Goal: Browse casually

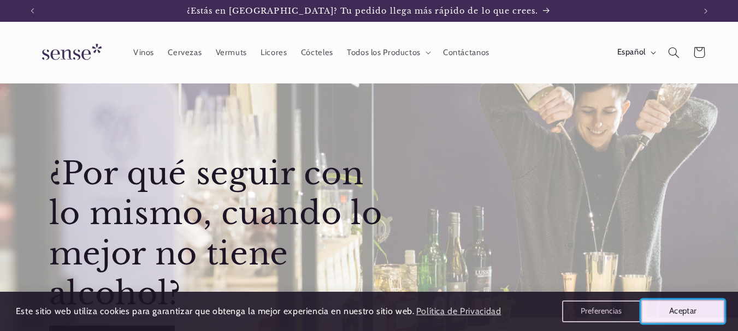
click at [692, 312] on button "Aceptar" at bounding box center [683, 311] width 84 height 23
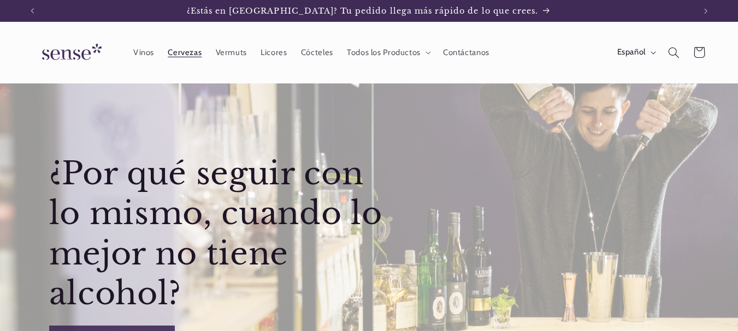
click at [189, 54] on span "Cervezas" at bounding box center [185, 53] width 34 height 10
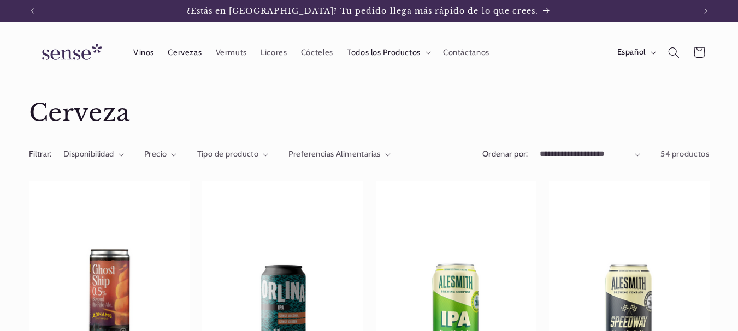
click at [140, 55] on span "Vinos" at bounding box center [143, 53] width 21 height 10
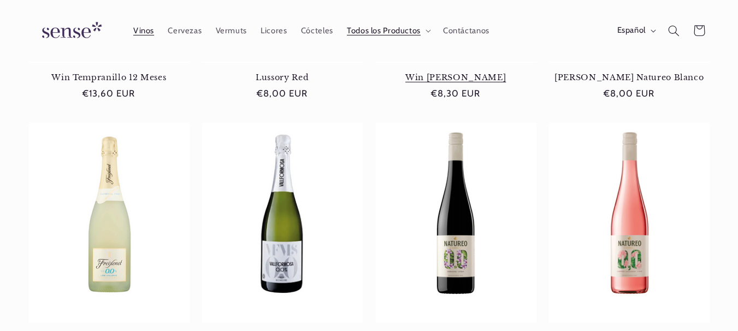
scroll to position [437, 0]
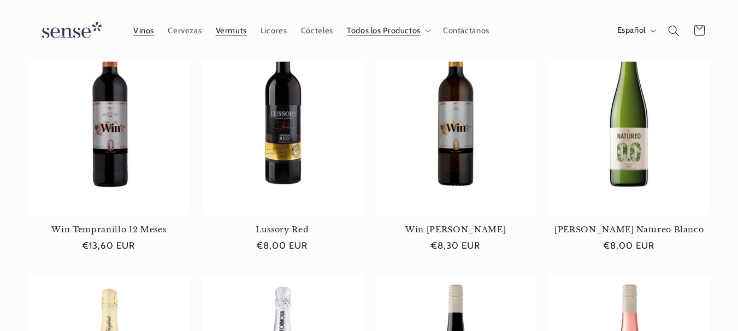
click at [229, 31] on span "Vermuts" at bounding box center [231, 31] width 31 height 10
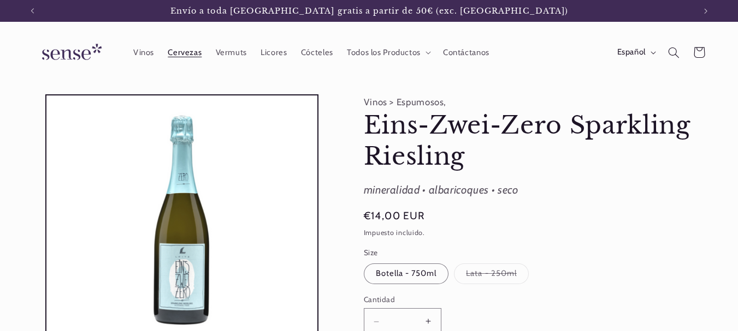
click at [185, 54] on span "Cervezas" at bounding box center [185, 53] width 34 height 10
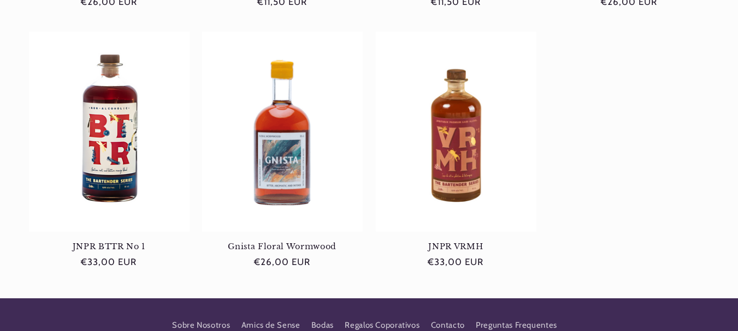
scroll to position [437, 0]
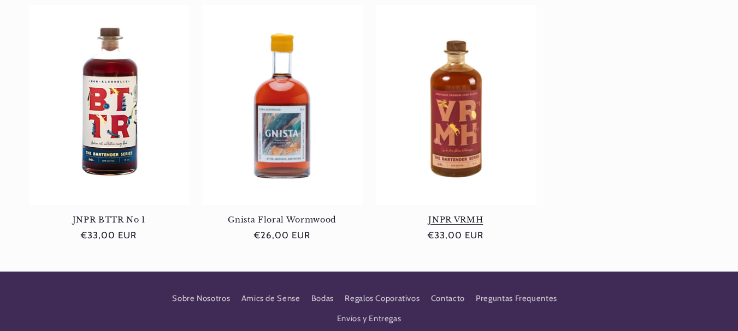
click at [463, 223] on link "JNPR VRMH" at bounding box center [456, 220] width 161 height 10
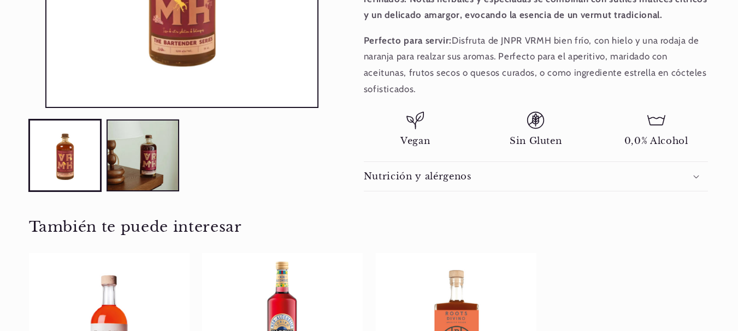
scroll to position [437, 0]
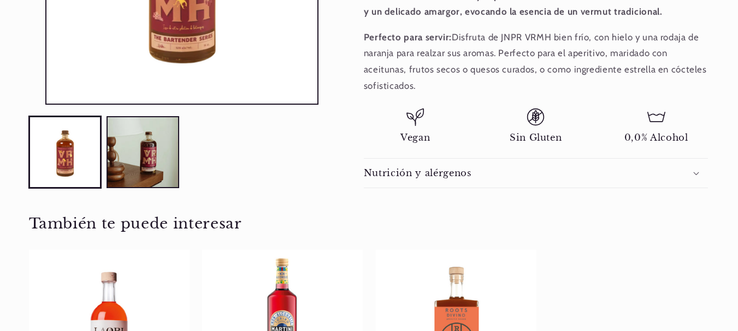
click at [463, 178] on h2 "Nutrición y alérgenos" at bounding box center [418, 173] width 108 height 11
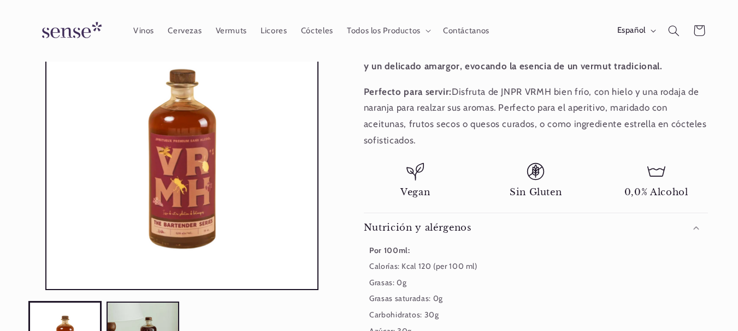
scroll to position [218, 0]
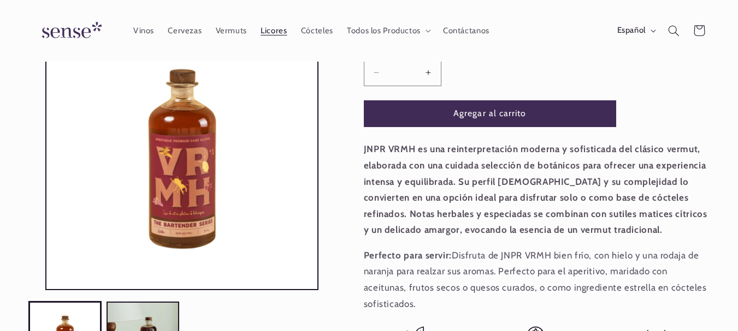
click at [262, 27] on span "Licores" at bounding box center [273, 31] width 26 height 10
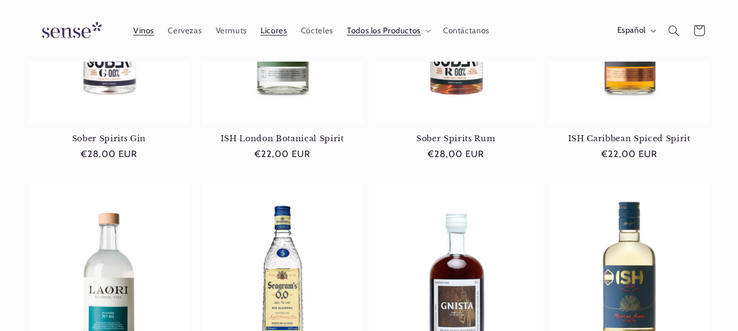
scroll to position [0, 662]
click at [146, 34] on span "Vinos" at bounding box center [143, 31] width 21 height 10
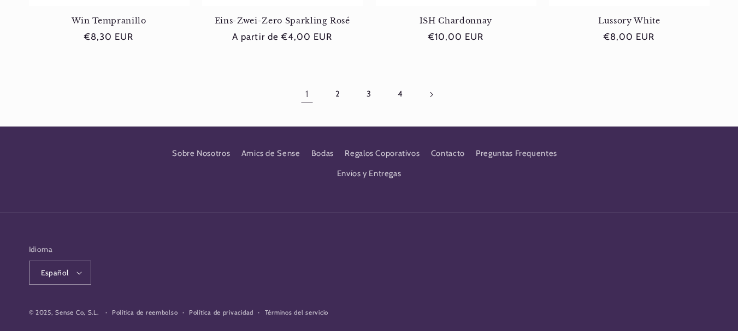
scroll to position [1178, 0]
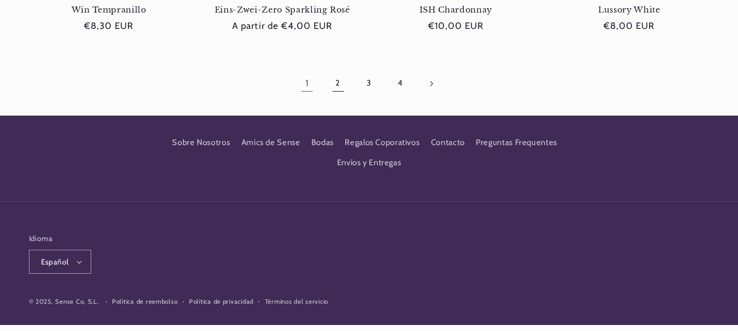
click at [335, 71] on link "2" at bounding box center [337, 83] width 25 height 25
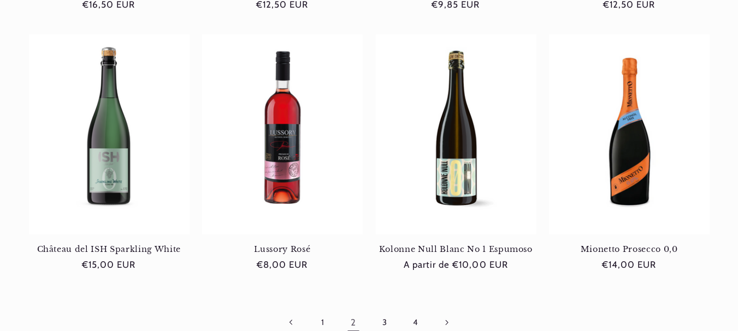
scroll to position [983, 0]
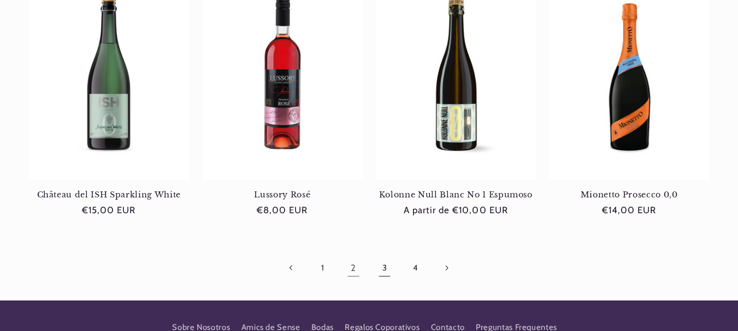
click at [384, 273] on link "3" at bounding box center [384, 268] width 25 height 25
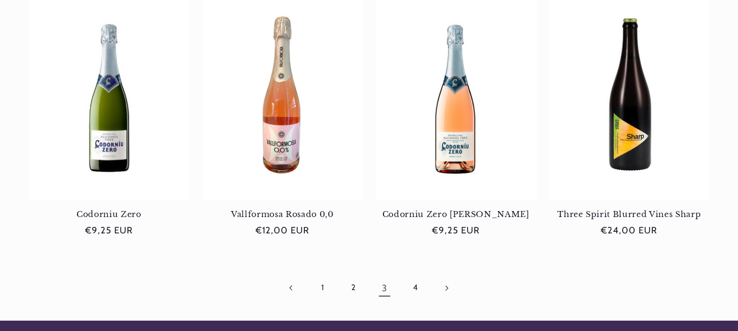
scroll to position [0, 662]
click at [416, 276] on link "4" at bounding box center [414, 288] width 25 height 25
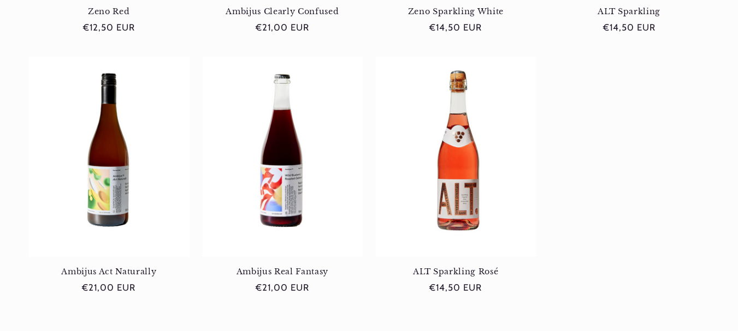
scroll to position [0, 662]
click at [298, 273] on link "Ambijus Real Fantasy" at bounding box center [282, 272] width 161 height 10
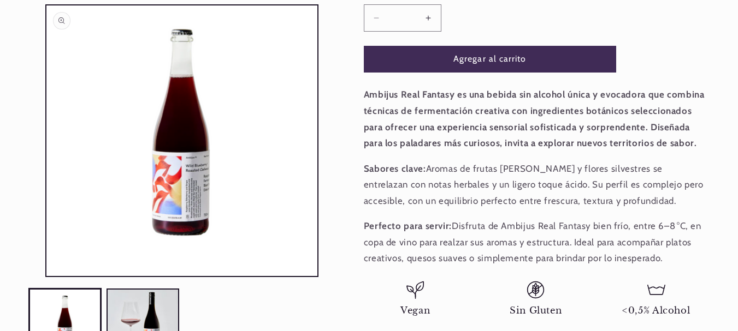
scroll to position [382, 0]
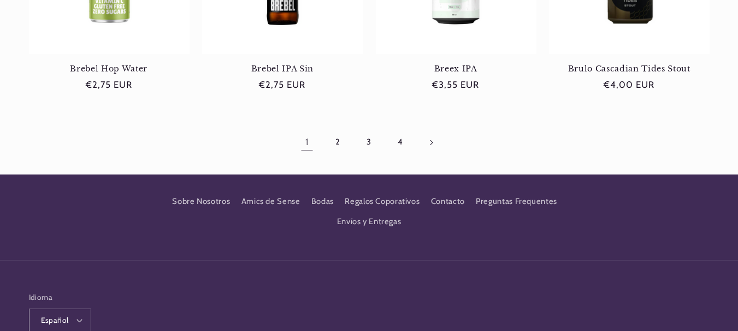
scroll to position [1147, 0]
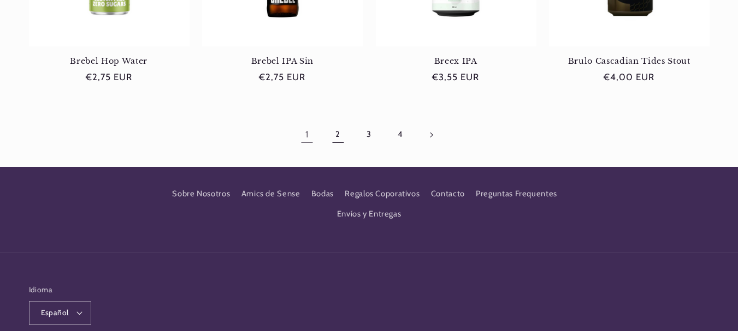
click at [339, 136] on link "2" at bounding box center [337, 134] width 25 height 25
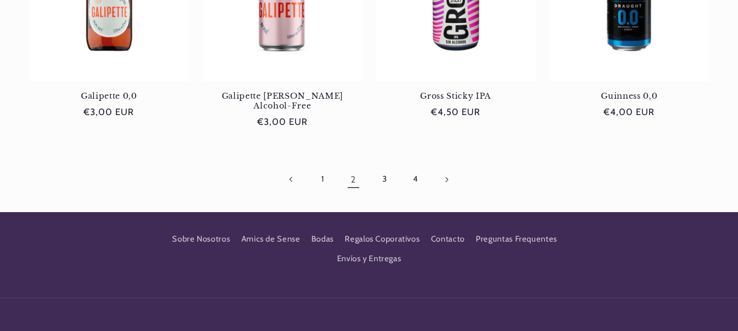
scroll to position [1092, 0]
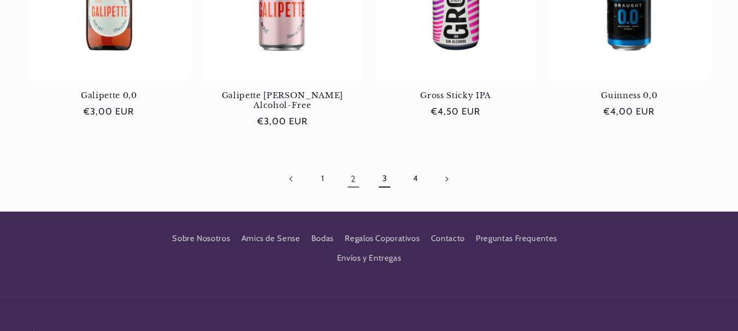
click at [380, 167] on link "3" at bounding box center [384, 179] width 25 height 25
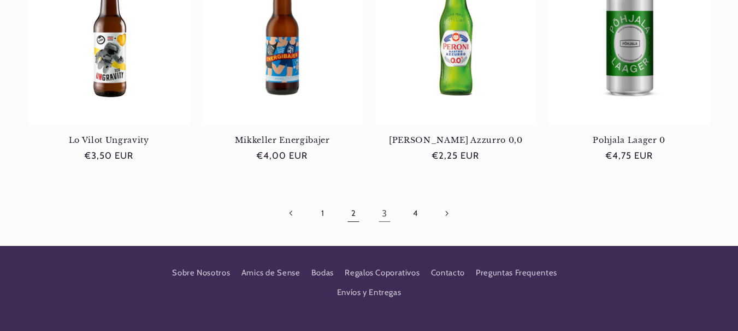
scroll to position [0, 662]
click at [420, 220] on link "4" at bounding box center [414, 213] width 25 height 25
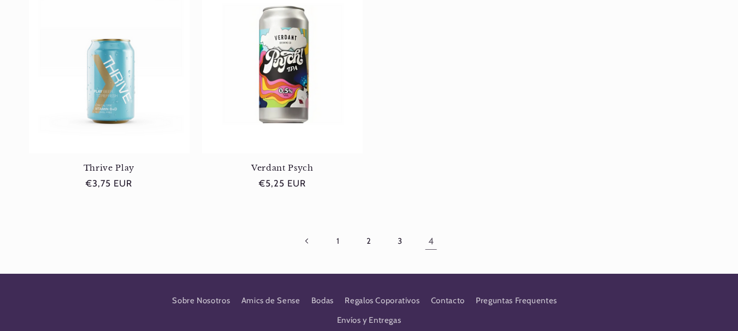
scroll to position [491, 0]
